Goal: Transaction & Acquisition: Subscribe to service/newsletter

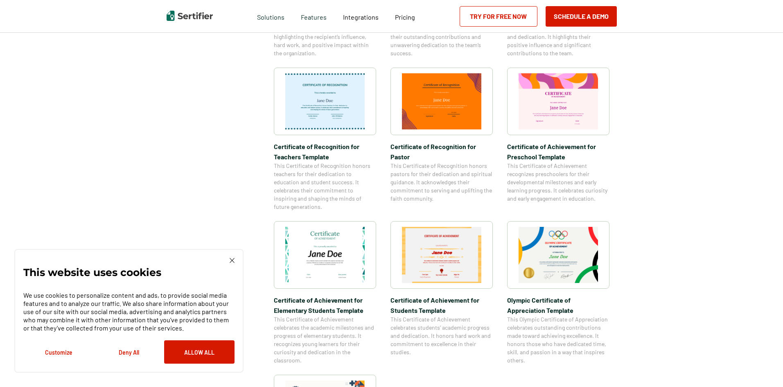
scroll to position [409, 0]
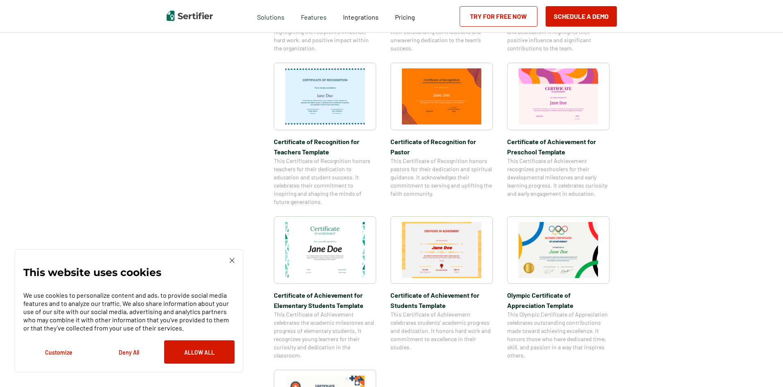
click at [562, 246] on img at bounding box center [557, 250] width 79 height 56
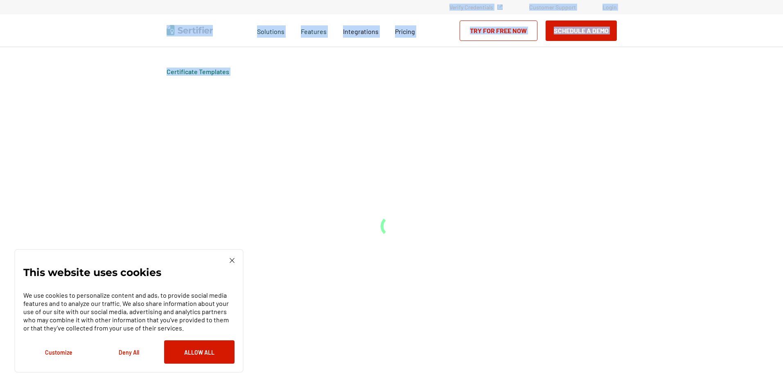
click at [562, 246] on div "Certificate Templates" at bounding box center [391, 217] width 491 height 340
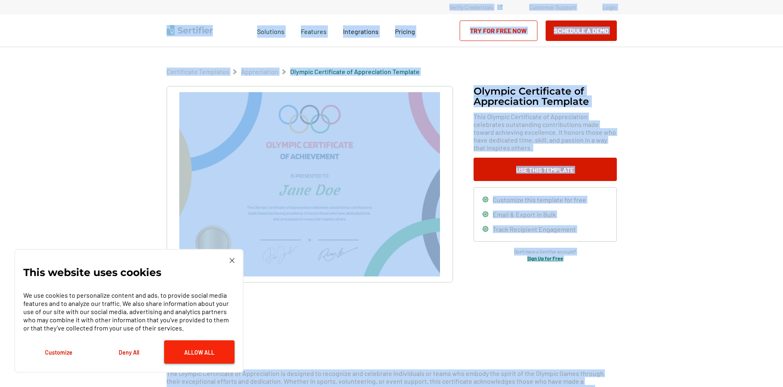
click at [205, 354] on button "Allow All" at bounding box center [199, 351] width 70 height 23
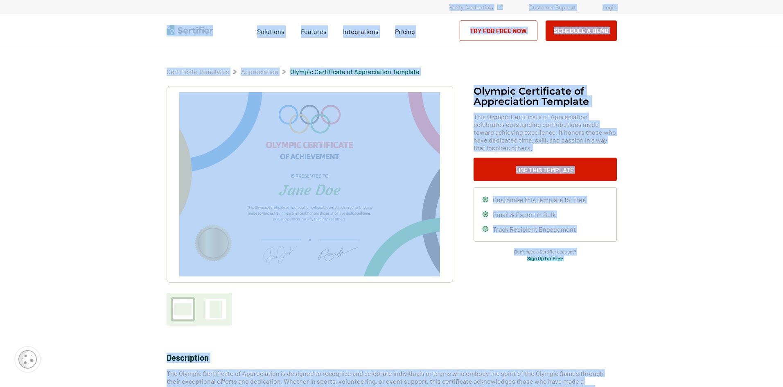
click at [346, 153] on img at bounding box center [309, 184] width 260 height 184
click at [494, 34] on link "Try for Free Now" at bounding box center [498, 30] width 78 height 20
